Goal: Navigation & Orientation: Find specific page/section

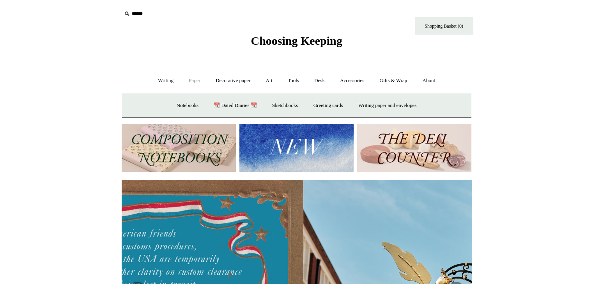
scroll to position [0, 2]
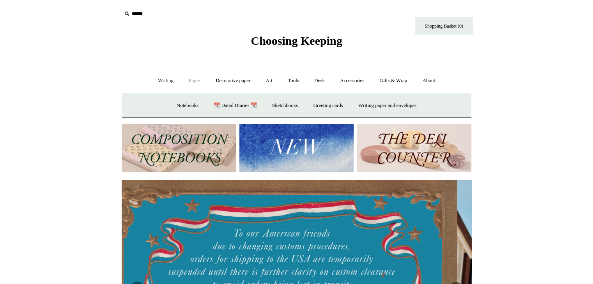
click at [193, 79] on link "Paper -" at bounding box center [195, 81] width 26 height 21
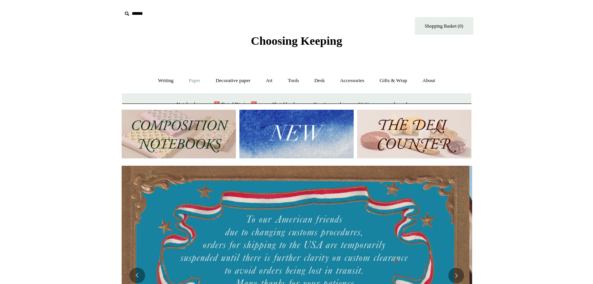
scroll to position [0, 0]
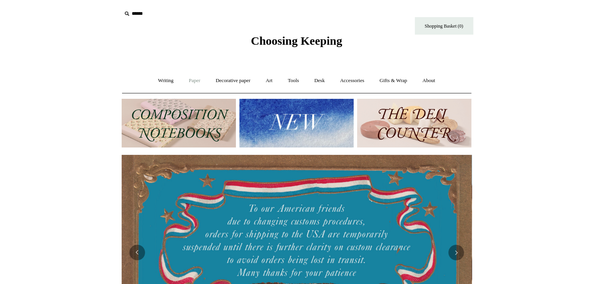
click at [193, 79] on link "Paper +" at bounding box center [195, 81] width 26 height 21
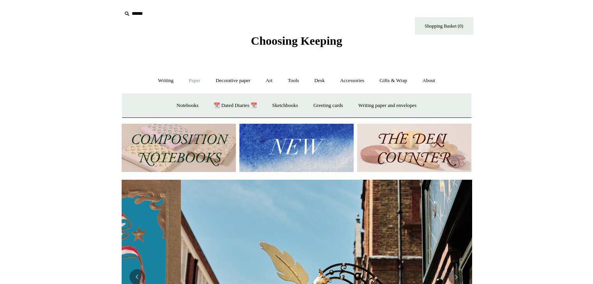
scroll to position [0, 350]
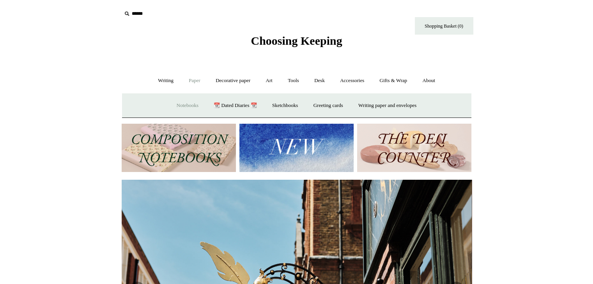
click at [180, 103] on link "Notebooks +" at bounding box center [187, 105] width 36 height 21
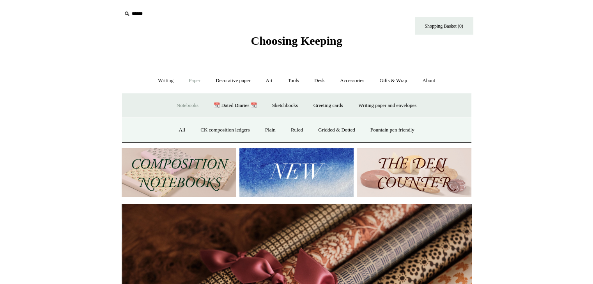
scroll to position [0, 700]
click at [343, 133] on link "Gridded & Dotted" at bounding box center [336, 130] width 51 height 21
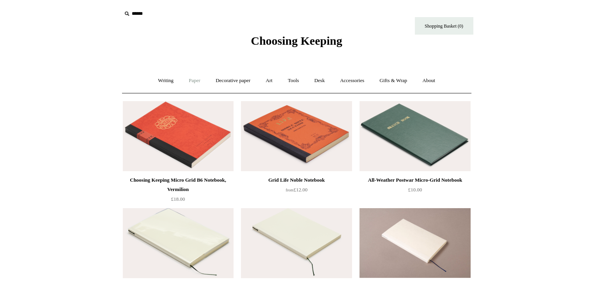
click at [188, 80] on link "Paper +" at bounding box center [195, 81] width 26 height 21
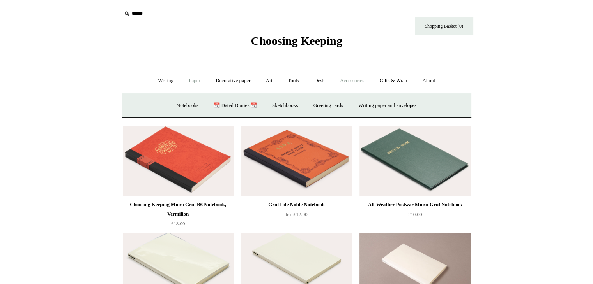
click at [358, 76] on link "Accessories +" at bounding box center [352, 81] width 38 height 21
click at [162, 76] on link "Writing +" at bounding box center [166, 81] width 30 height 21
click at [221, 82] on link "Decorative paper +" at bounding box center [232, 81] width 49 height 21
click at [328, 79] on link "Desk +" at bounding box center [319, 81] width 25 height 21
click at [388, 78] on link "Gifts & Wrap +" at bounding box center [393, 81] width 42 height 21
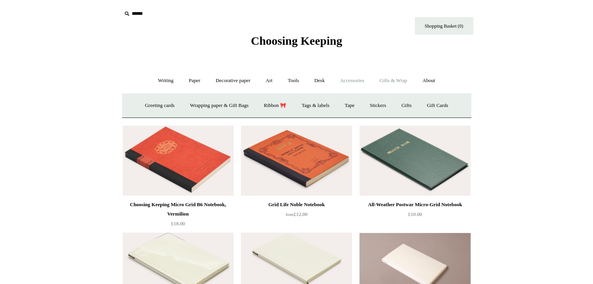
click at [362, 77] on link "Accessories +" at bounding box center [352, 81] width 38 height 21
click at [325, 80] on link "Desk +" at bounding box center [319, 81] width 25 height 21
click at [284, 103] on link "Folders" at bounding box center [288, 105] width 29 height 21
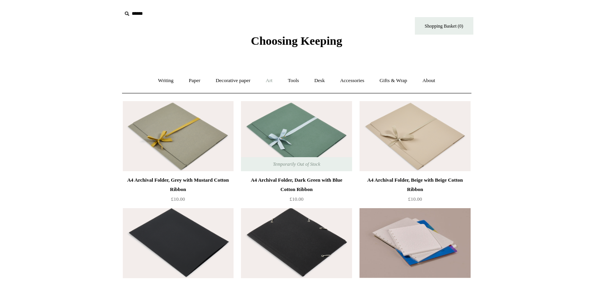
click at [268, 78] on link "Art +" at bounding box center [269, 81] width 21 height 21
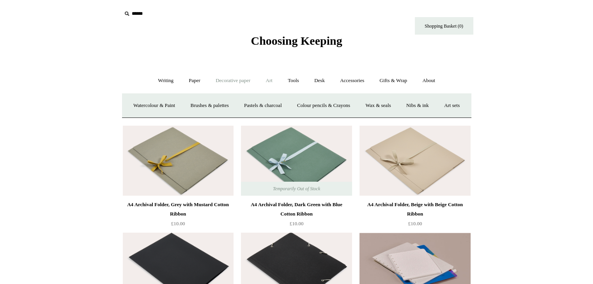
click at [245, 80] on link "Decorative paper +" at bounding box center [232, 81] width 49 height 21
click at [194, 80] on link "Paper +" at bounding box center [195, 81] width 26 height 21
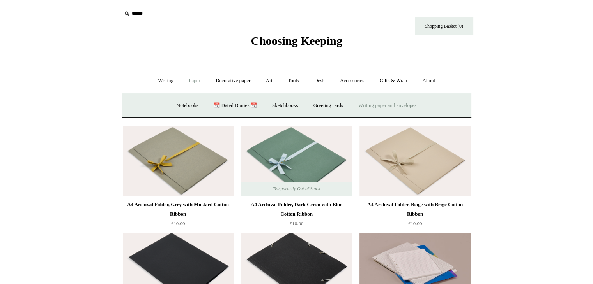
click at [381, 102] on link "Writing paper and envelopes +" at bounding box center [387, 105] width 72 height 21
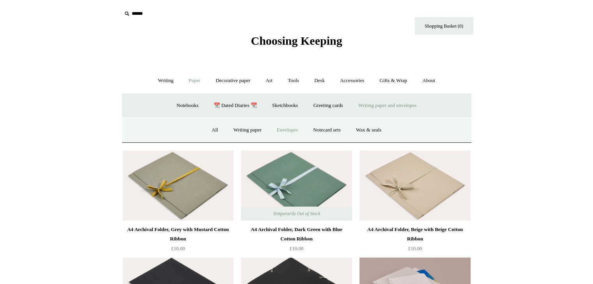
click at [284, 131] on link "Envelopes" at bounding box center [287, 130] width 35 height 21
